Goal: Information Seeking & Learning: Learn about a topic

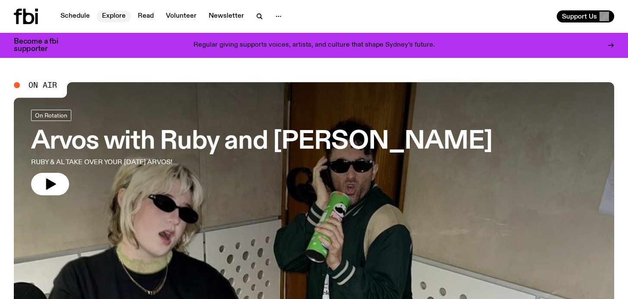
click at [96, 16] on nav "Schedule Explore Read Volunteer Newsletter" at bounding box center [171, 16] width 232 height 12
click at [109, 16] on link "Explore" at bounding box center [114, 16] width 34 height 12
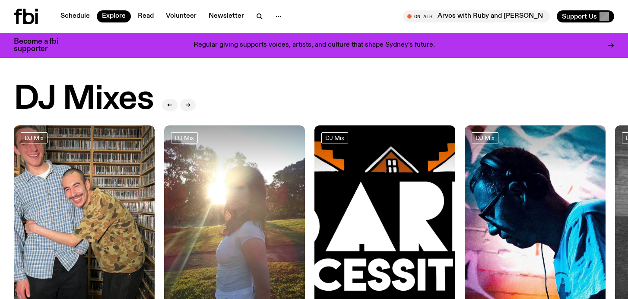
click at [607, 46] on icon at bounding box center [610, 45] width 7 height 7
click at [81, 13] on link "Schedule" at bounding box center [75, 16] width 40 height 12
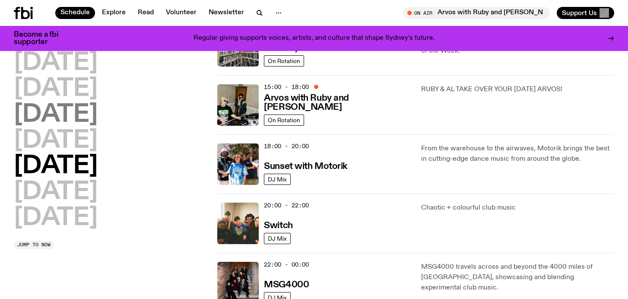
scroll to position [290, 0]
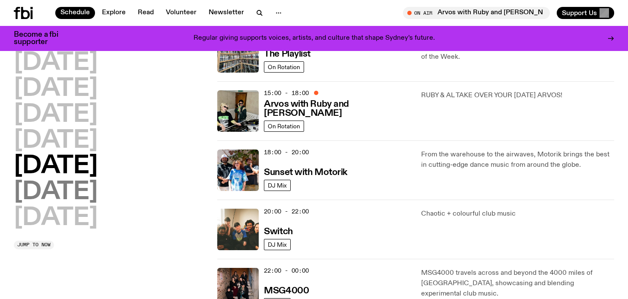
click at [89, 198] on h2 "[DATE]" at bounding box center [56, 192] width 84 height 24
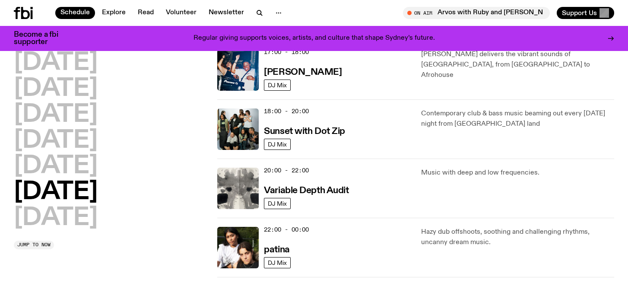
scroll to position [512, 0]
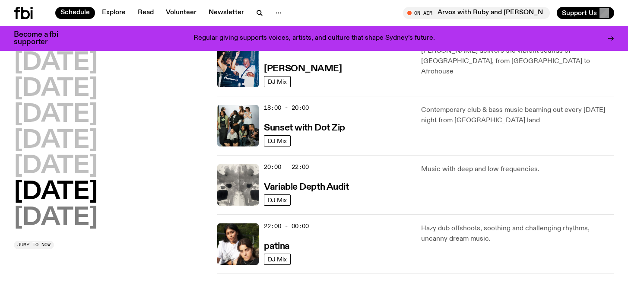
click at [53, 215] on h2 "[DATE]" at bounding box center [56, 218] width 84 height 24
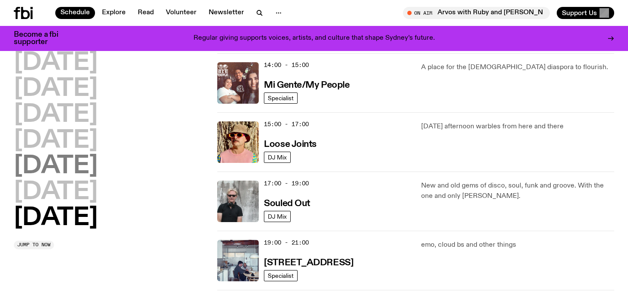
scroll to position [434, 0]
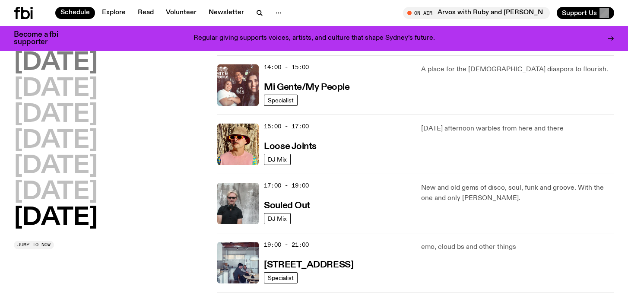
click at [72, 66] on h2 "[DATE]" at bounding box center [56, 63] width 84 height 24
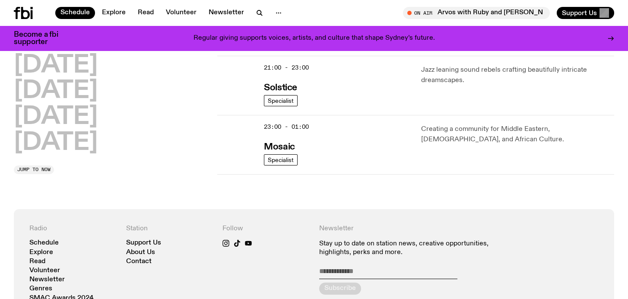
scroll to position [563, 0]
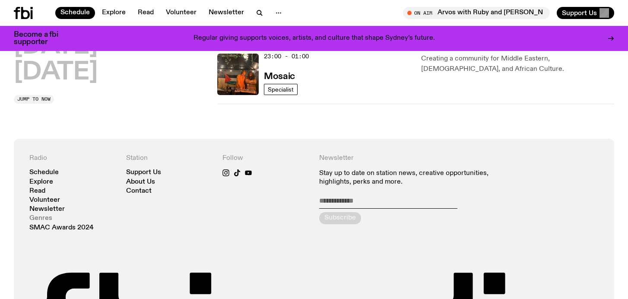
click at [41, 217] on link "Genres" at bounding box center [40, 218] width 23 height 6
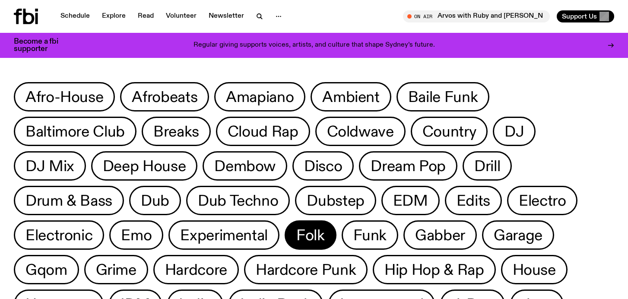
click at [305, 235] on span "Folk" at bounding box center [310, 235] width 29 height 17
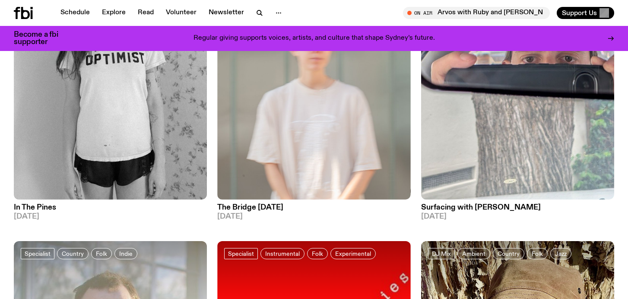
scroll to position [183, 0]
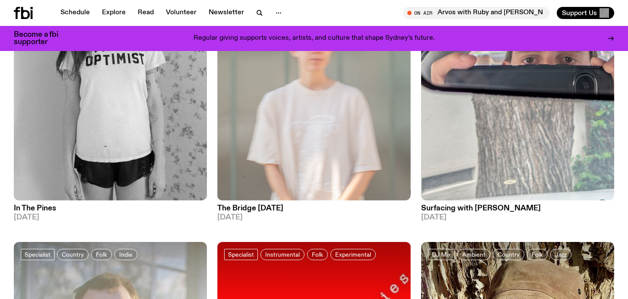
click at [24, 210] on h3 "In The Pines" at bounding box center [110, 208] width 193 height 7
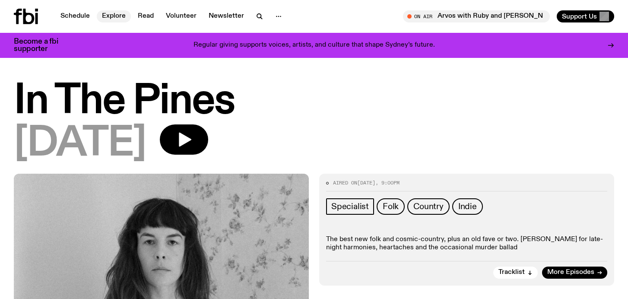
click at [116, 13] on link "Explore" at bounding box center [114, 16] width 34 height 12
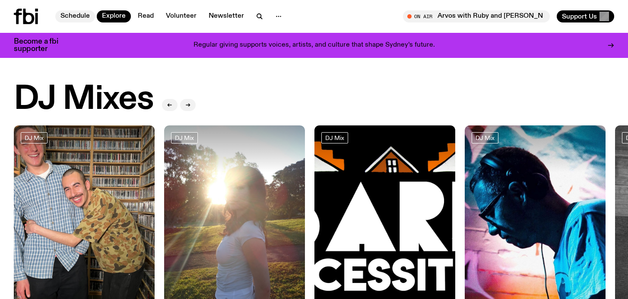
click at [71, 15] on link "Schedule" at bounding box center [75, 16] width 40 height 12
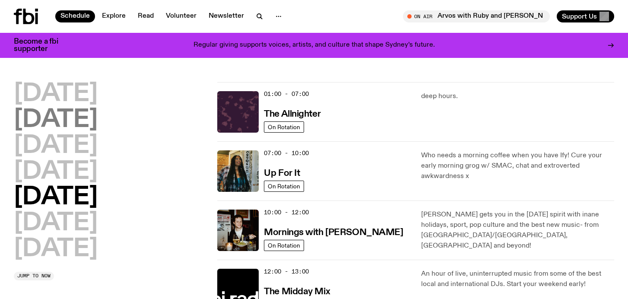
click at [82, 122] on h2 "[DATE]" at bounding box center [56, 120] width 84 height 24
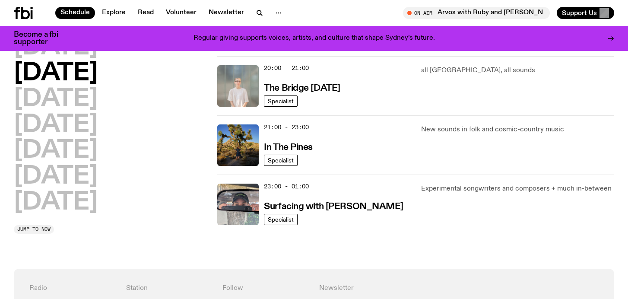
scroll to position [437, 0]
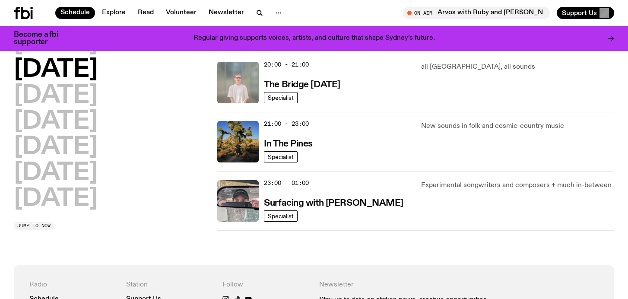
click at [511, 135] on div "New sounds in folk and cosmic-country music" at bounding box center [517, 141] width 193 height 41
click at [283, 147] on h3 "In The Pines" at bounding box center [288, 144] width 49 height 9
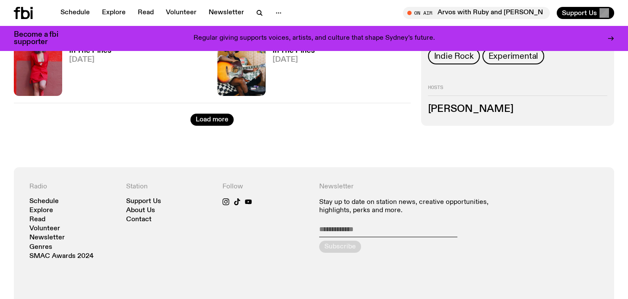
scroll to position [1538, 0]
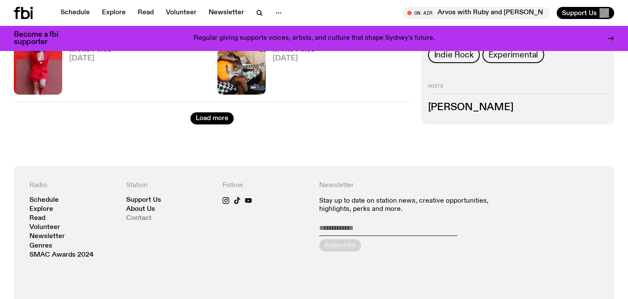
click at [144, 219] on link "Contact" at bounding box center [138, 218] width 25 height 6
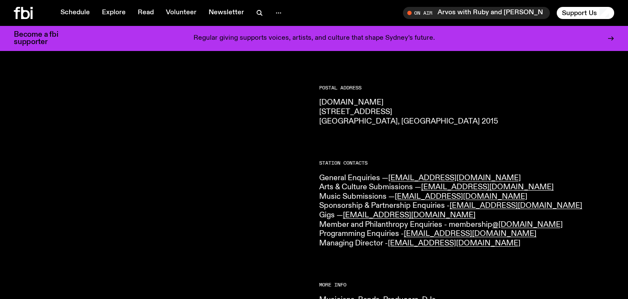
scroll to position [129, 0]
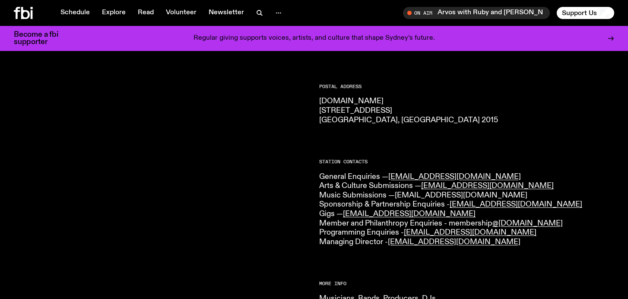
click at [427, 193] on link "[EMAIL_ADDRESS][DOMAIN_NAME]" at bounding box center [461, 195] width 133 height 8
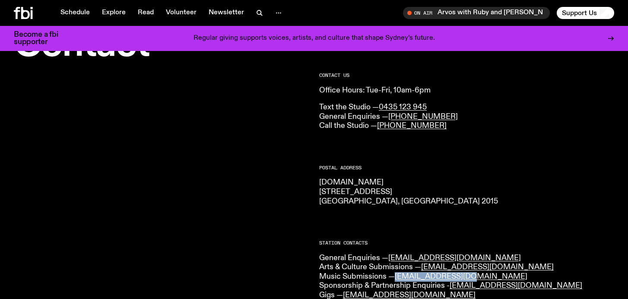
scroll to position [0, 0]
